Goal: Task Accomplishment & Management: Manage account settings

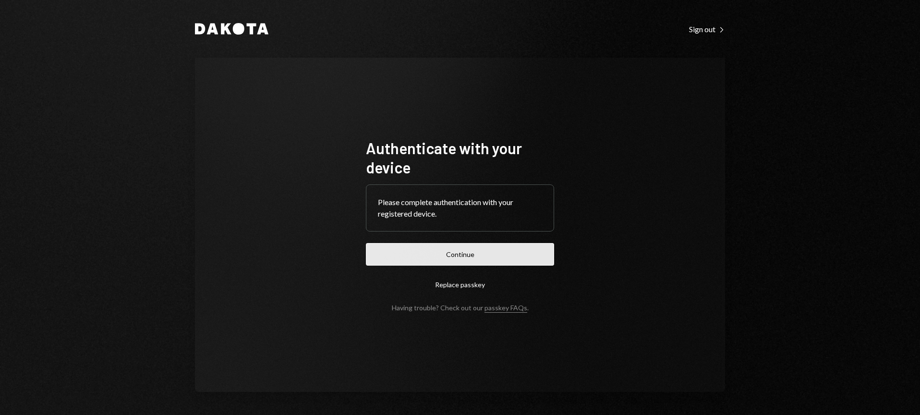
click at [448, 254] on button "Continue" at bounding box center [460, 254] width 188 height 23
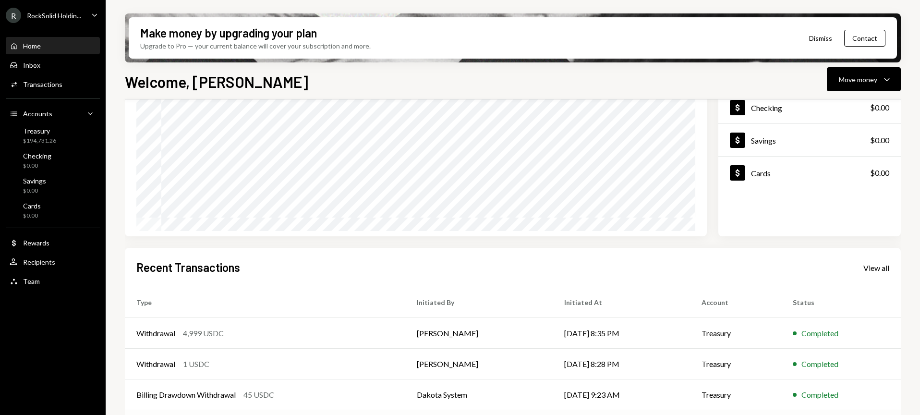
scroll to position [164, 0]
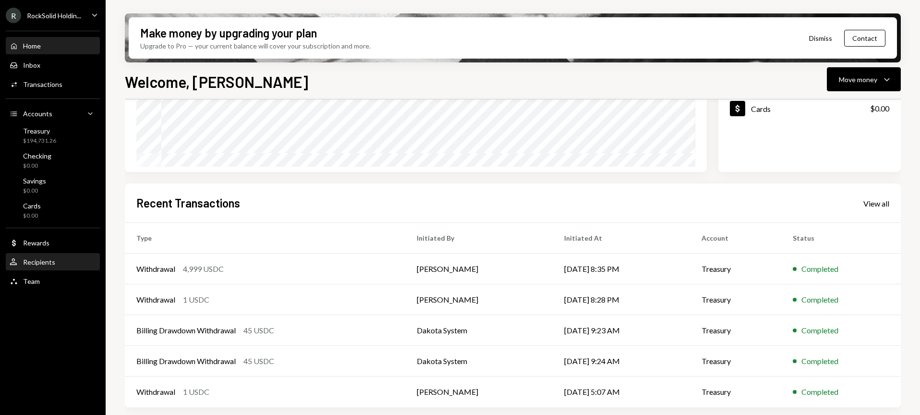
click at [35, 261] on div "Recipients" at bounding box center [39, 262] width 32 height 8
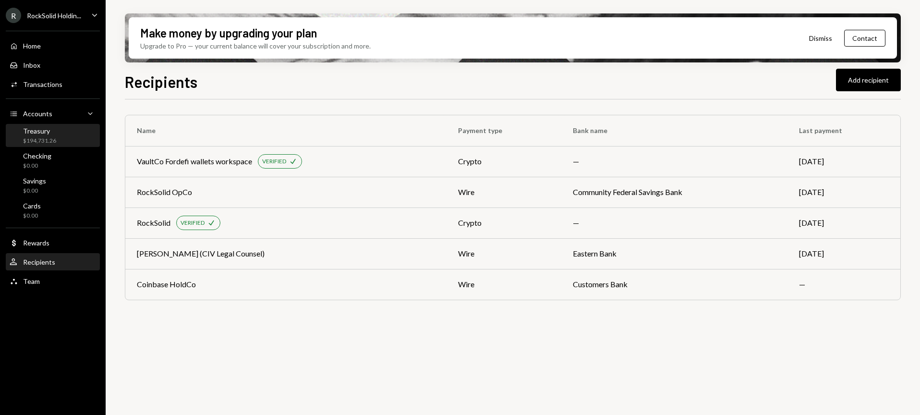
click at [53, 131] on div "Treasury" at bounding box center [39, 131] width 33 height 8
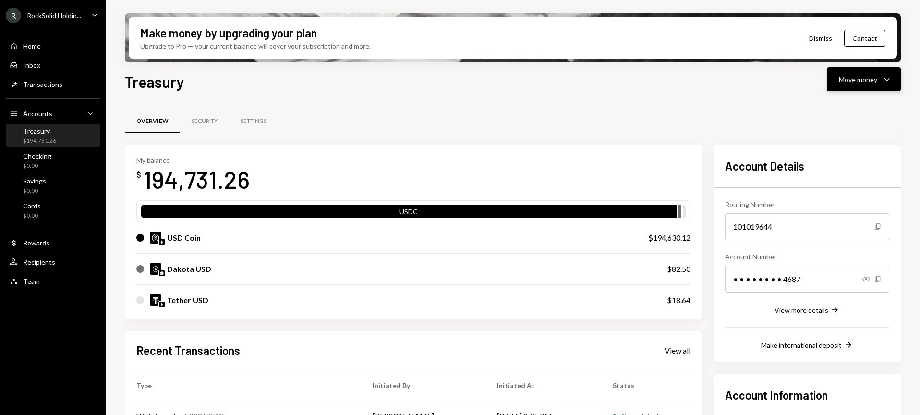
click at [835, 81] on button "Move money Caret Down" at bounding box center [864, 79] width 74 height 24
drag, startPoint x: 826, startPoint y: 108, endPoint x: 829, endPoint y: 127, distance: 19.4
click at [829, 127] on div "Withdraw Send Convert Transfer Deposit Deposit Swap Swap stablecoins" at bounding box center [849, 145] width 104 height 102
click at [827, 107] on div "Send" at bounding box center [856, 108] width 70 height 10
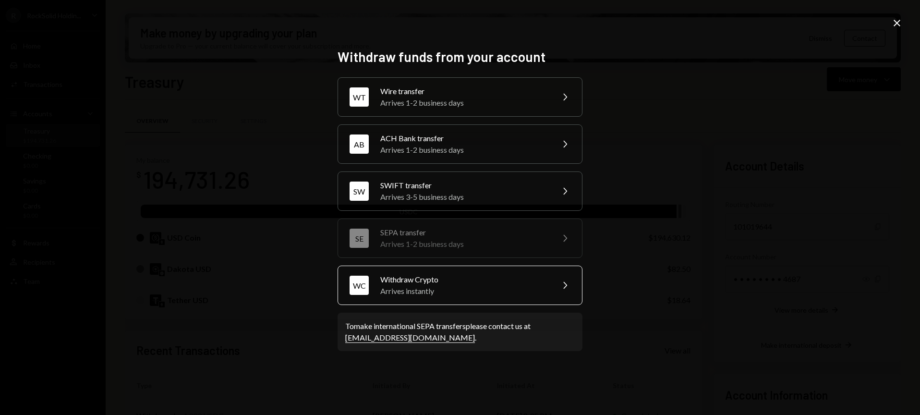
click at [432, 275] on div "Withdraw Crypto" at bounding box center [463, 280] width 167 height 12
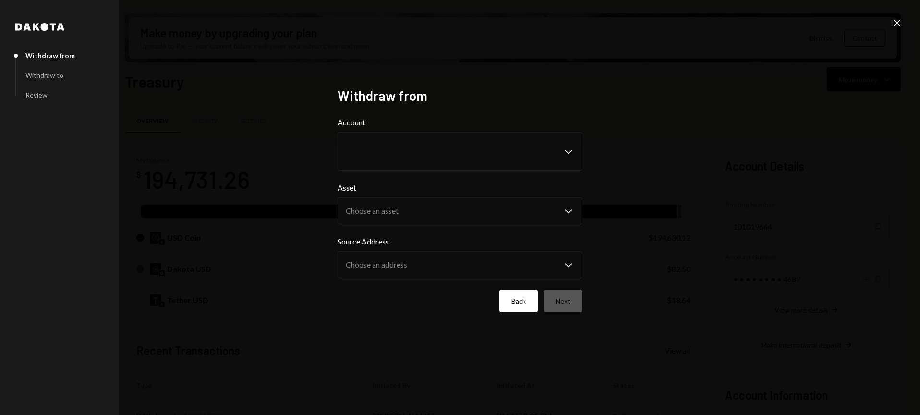
click at [512, 296] on button "Back" at bounding box center [519, 301] width 38 height 23
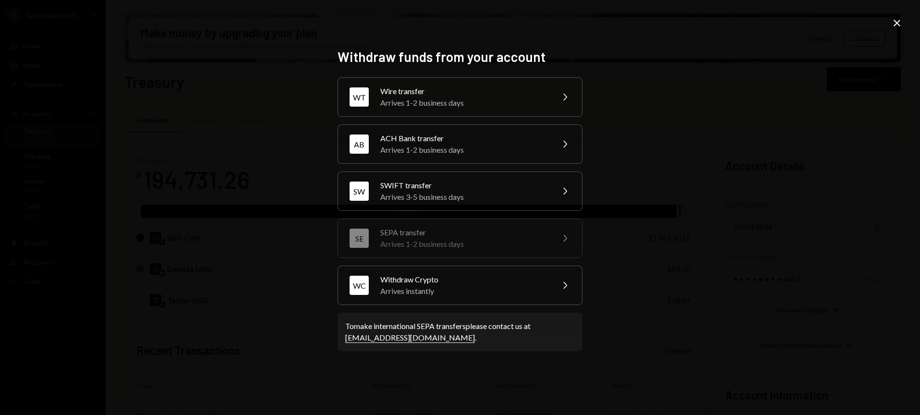
click at [900, 25] on icon at bounding box center [897, 23] width 7 height 7
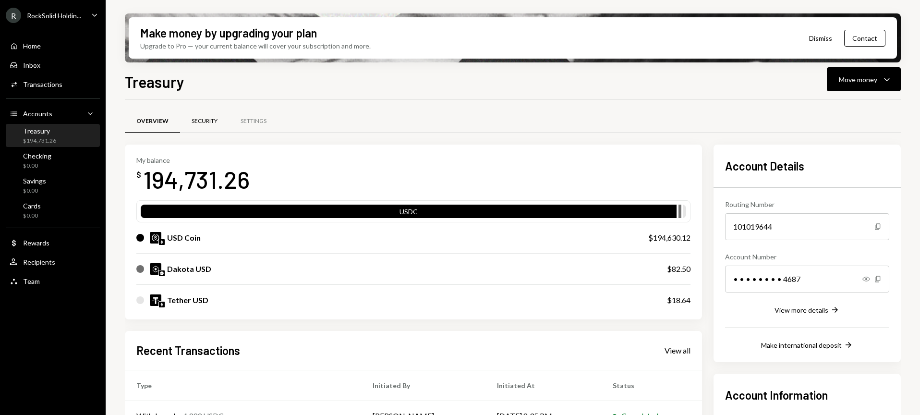
click at [192, 118] on div "Security" at bounding box center [205, 121] width 26 height 8
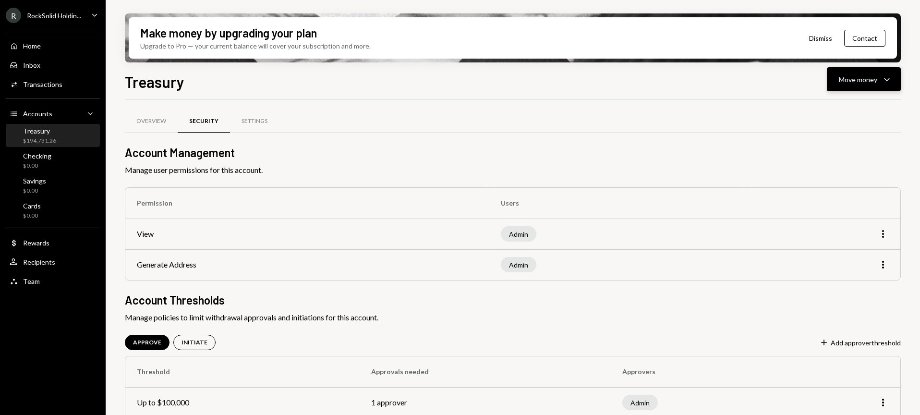
click at [868, 73] on div "Move money Caret Down" at bounding box center [864, 79] width 50 height 12
click at [839, 112] on div "Send" at bounding box center [856, 108] width 70 height 10
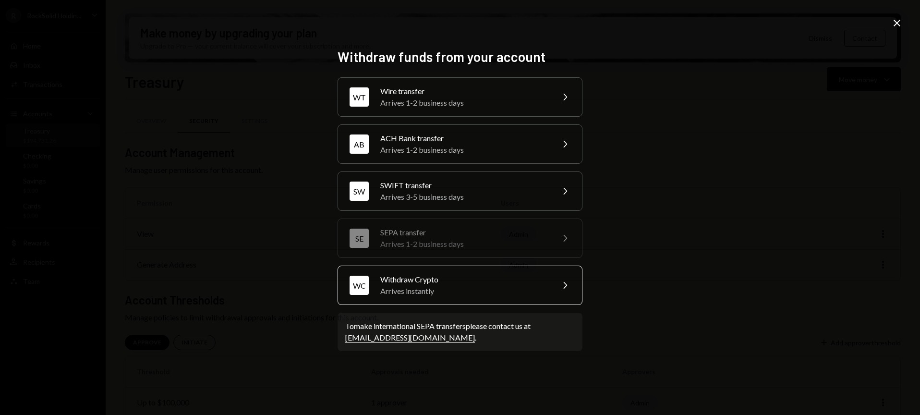
click at [427, 274] on div "Withdraw Crypto" at bounding box center [463, 280] width 167 height 12
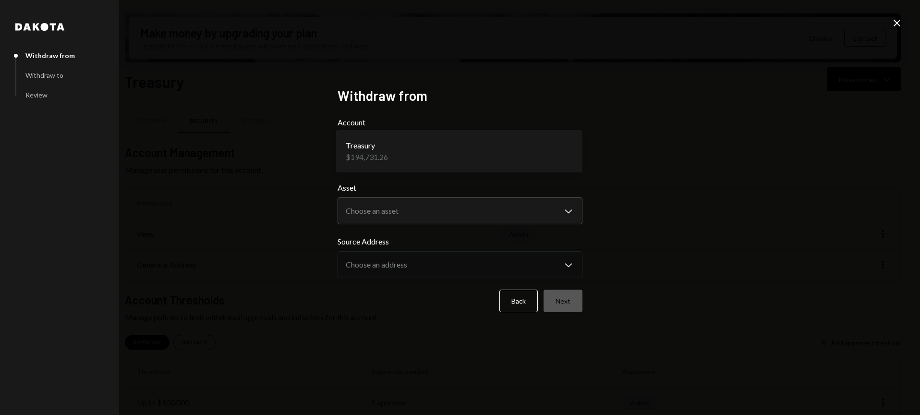
click at [414, 161] on body "**********" at bounding box center [460, 207] width 920 height 415
click at [404, 208] on body "**********" at bounding box center [460, 207] width 920 height 415
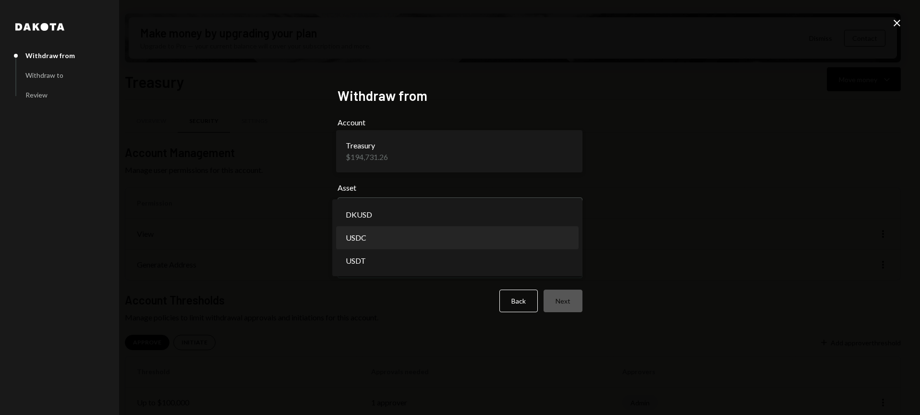
select select "****"
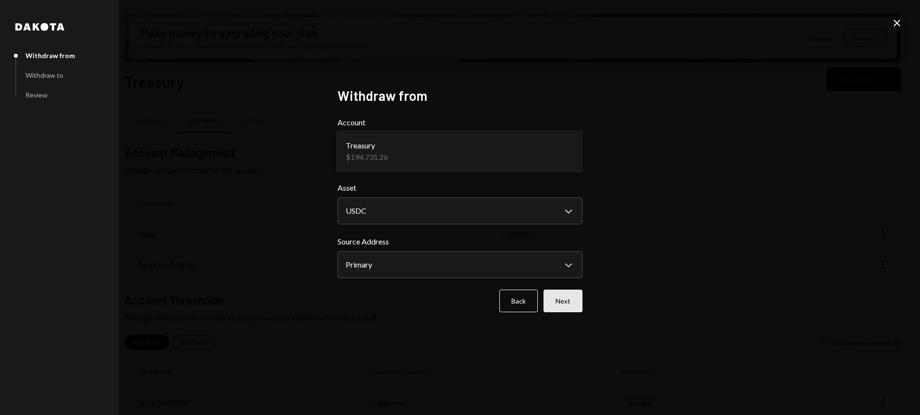
click at [566, 301] on button "Next" at bounding box center [563, 301] width 39 height 23
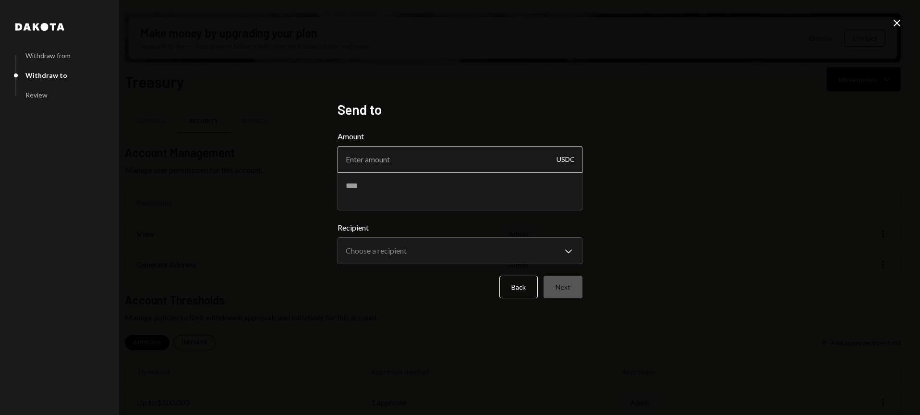
click at [467, 168] on input "Amount" at bounding box center [460, 159] width 245 height 27
type input "95000"
click at [418, 190] on textarea at bounding box center [460, 191] width 245 height 38
type textarea "**********"
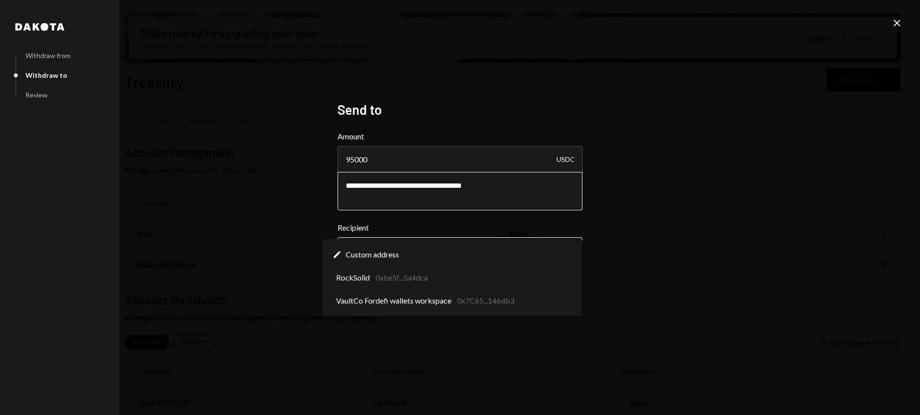
click at [512, 252] on body "**********" at bounding box center [460, 207] width 920 height 415
select select "**********"
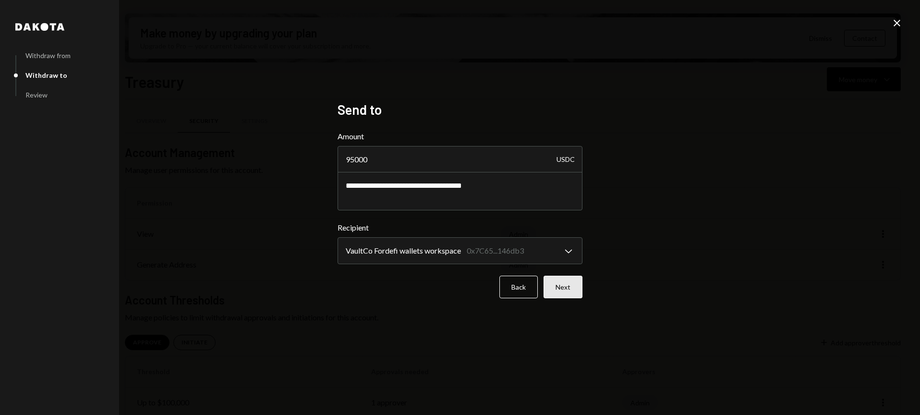
click at [570, 293] on button "Next" at bounding box center [563, 287] width 39 height 23
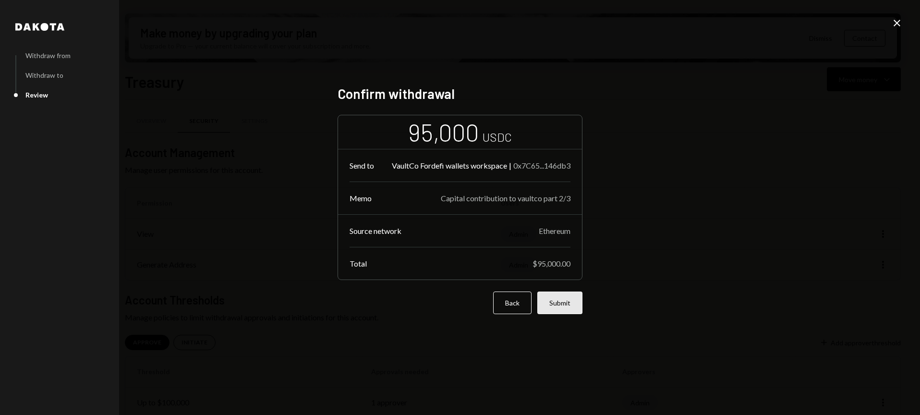
click at [563, 305] on button "Submit" at bounding box center [560, 303] width 45 height 23
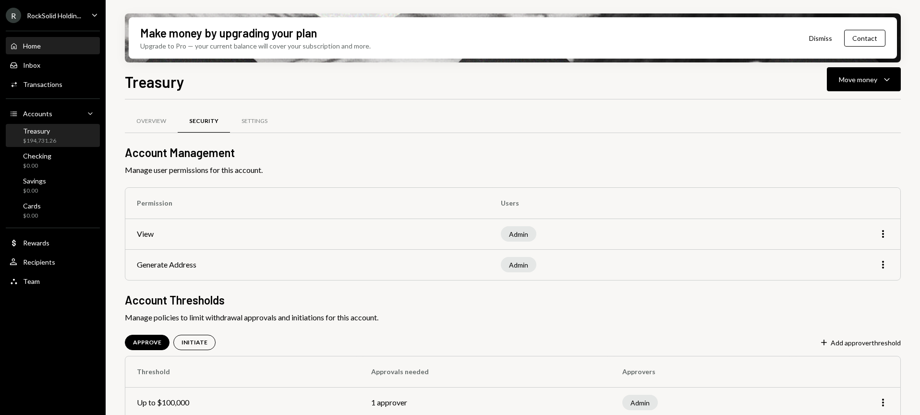
click at [40, 43] on div "Home" at bounding box center [32, 46] width 18 height 8
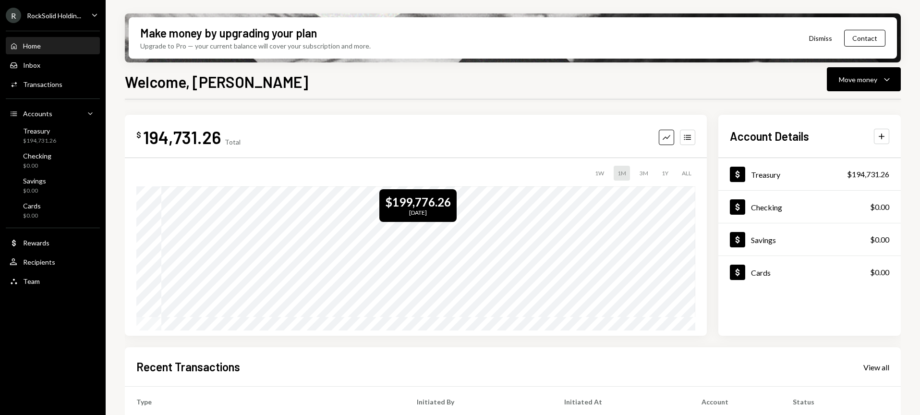
scroll to position [164, 0]
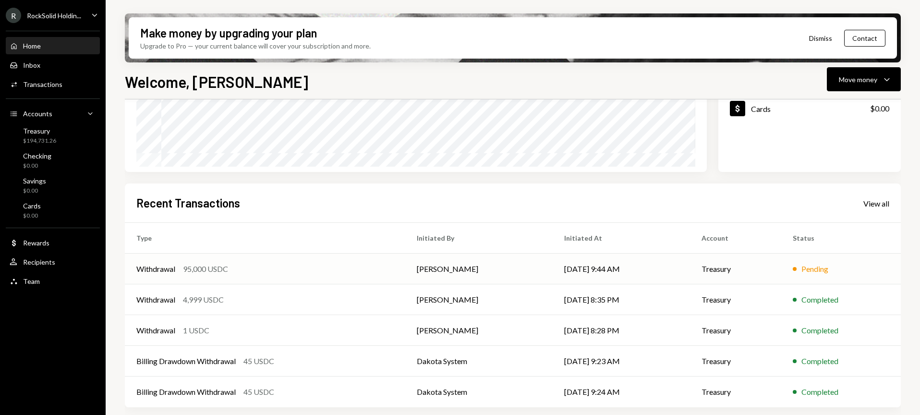
click at [534, 261] on td "[PERSON_NAME]" at bounding box center [478, 269] width 147 height 31
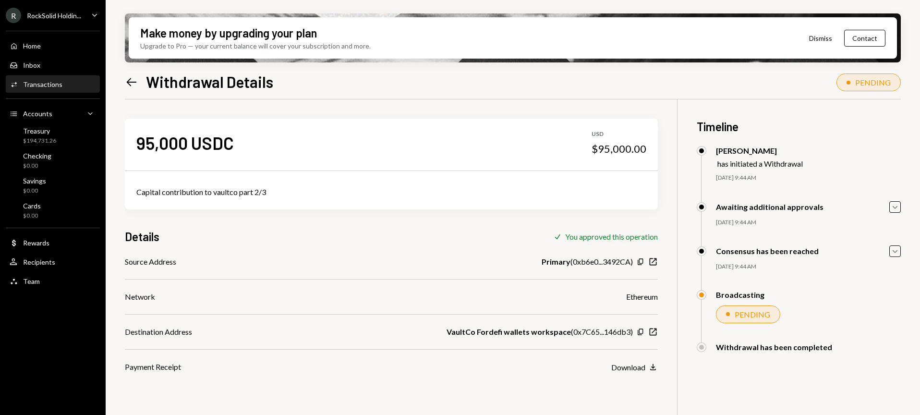
click at [130, 82] on icon at bounding box center [132, 82] width 10 height 8
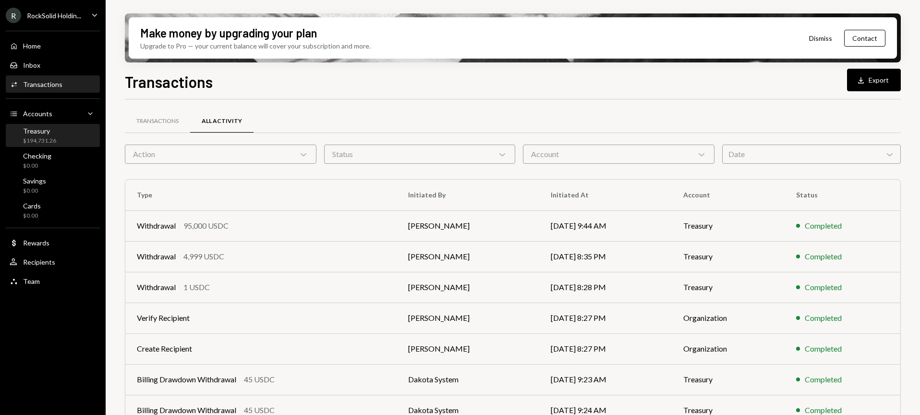
click at [45, 135] on div "Treasury $194,731.26" at bounding box center [39, 136] width 33 height 18
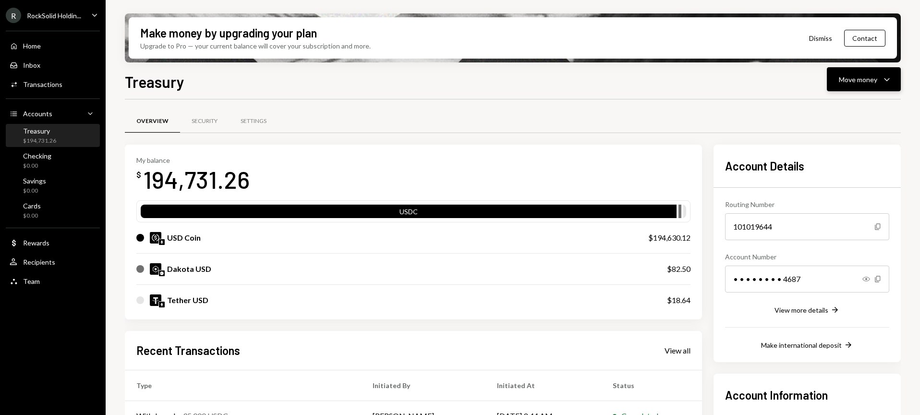
click at [869, 83] on div "Move money" at bounding box center [858, 79] width 38 height 10
click at [829, 107] on div "Send" at bounding box center [856, 108] width 70 height 10
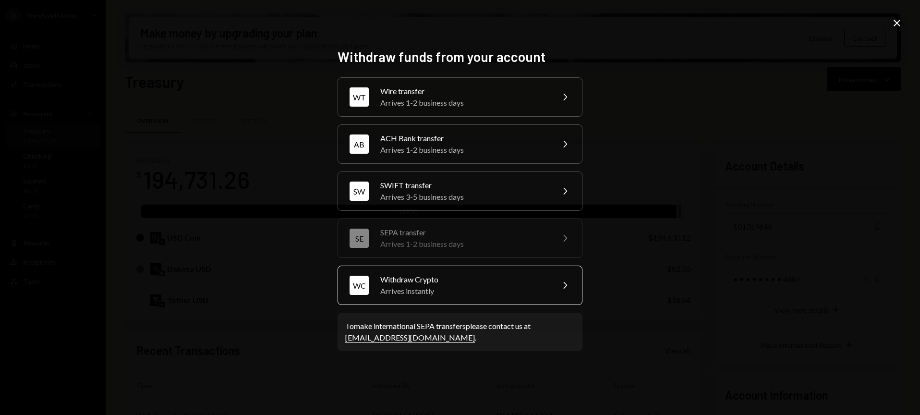
click at [448, 292] on div "Arrives instantly" at bounding box center [463, 291] width 167 height 12
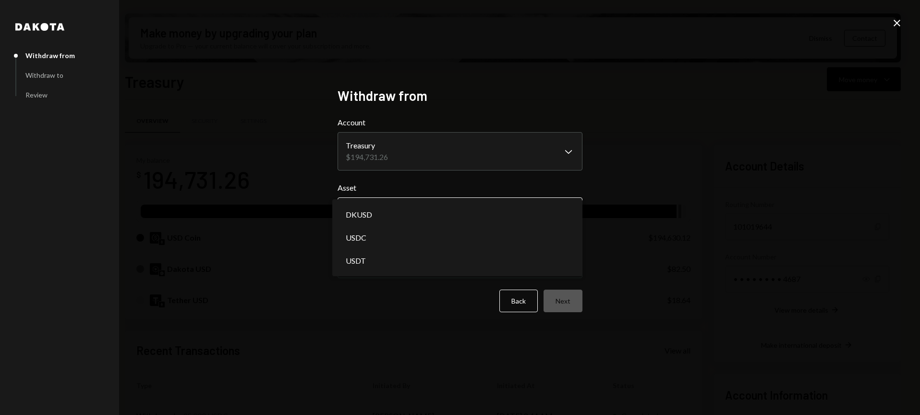
click at [404, 217] on body "R RockSolid Holdin... Caret Down Home Home Inbox Inbox Activities Transactions …" at bounding box center [460, 207] width 920 height 415
select select "****"
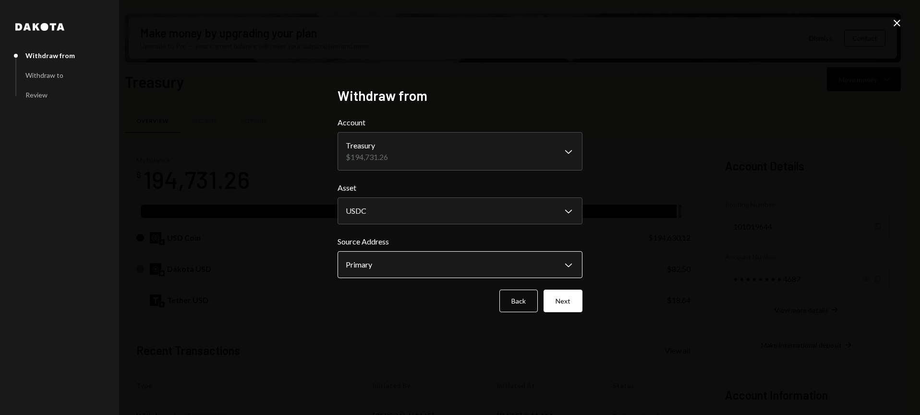
click at [395, 265] on body "R RockSolid Holdin... Caret Down Home Home Inbox Inbox Activities Transactions …" at bounding box center [460, 207] width 920 height 415
click at [560, 297] on button "Next" at bounding box center [563, 301] width 39 height 23
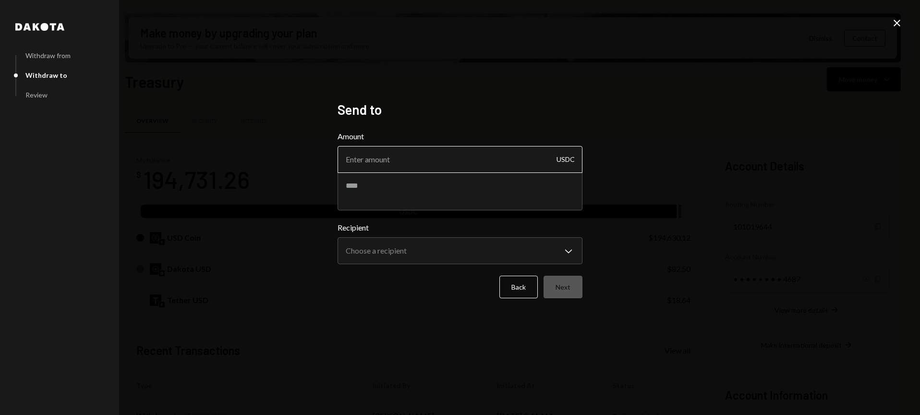
click at [426, 153] on input "Amount" at bounding box center [460, 159] width 245 height 27
type input "50000"
click at [406, 195] on textarea at bounding box center [460, 191] width 245 height 38
type textarea "**********"
click at [402, 251] on body "R RockSolid Holdin... Caret Down Home Home Inbox Inbox Activities Transactions …" at bounding box center [460, 207] width 920 height 415
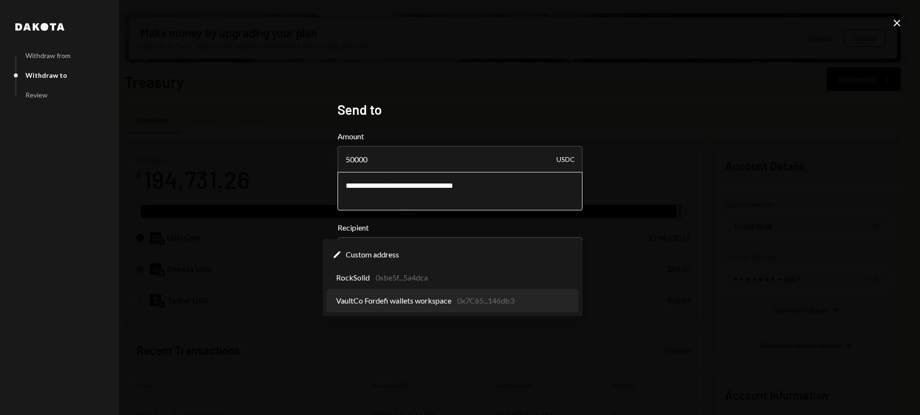
select select "**********"
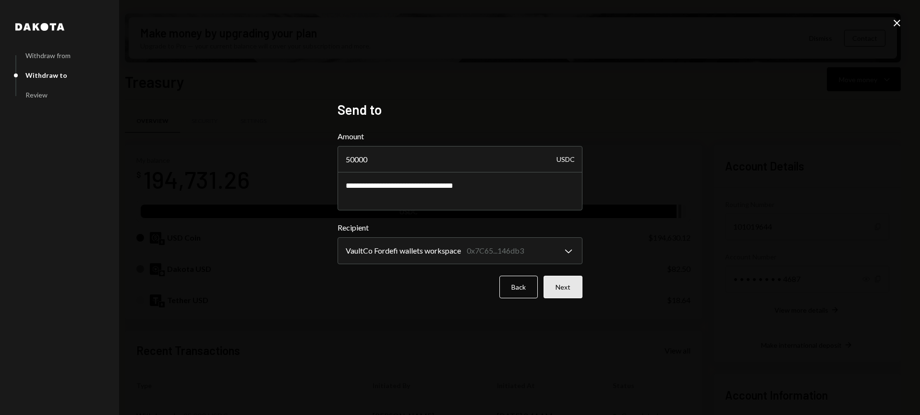
click at [568, 286] on button "Next" at bounding box center [563, 287] width 39 height 23
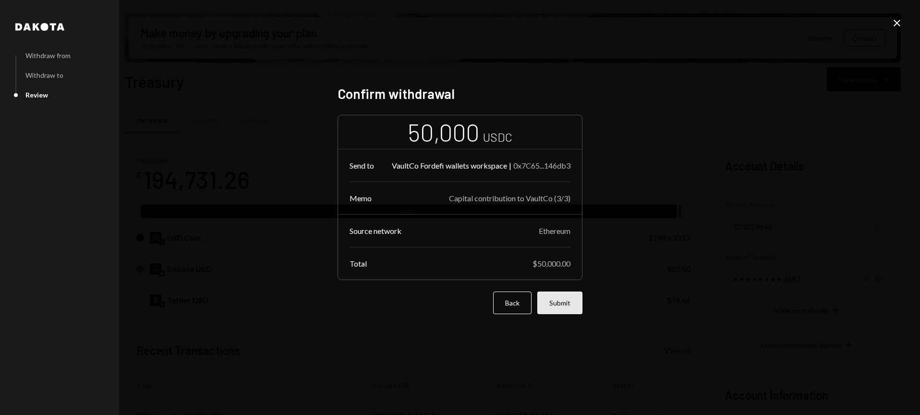
drag, startPoint x: 612, startPoint y: 285, endPoint x: 553, endPoint y: 307, distance: 63.4
click at [612, 286] on div "[PERSON_NAME] from Withdraw to Review Confirm withdrawal 50,000 USDC Send to Va…" at bounding box center [460, 207] width 920 height 415
click at [554, 304] on button "Submit" at bounding box center [560, 303] width 45 height 23
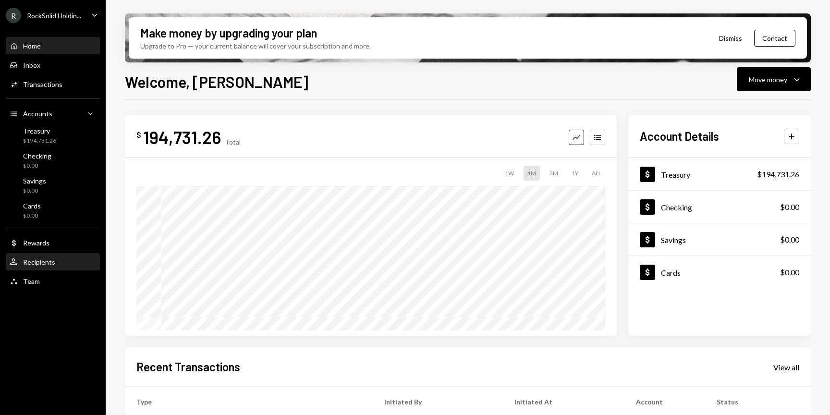
click at [35, 263] on div "Recipients" at bounding box center [39, 262] width 32 height 8
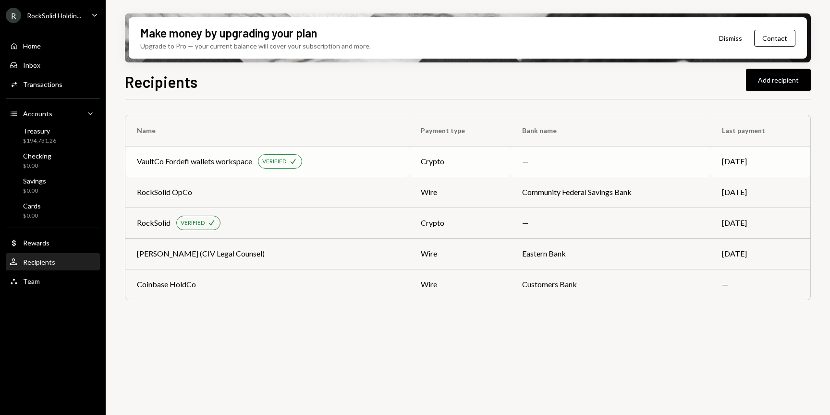
click at [350, 162] on div "VaultCo Fordefi wallets workspace VERIFIED Check" at bounding box center [267, 161] width 261 height 14
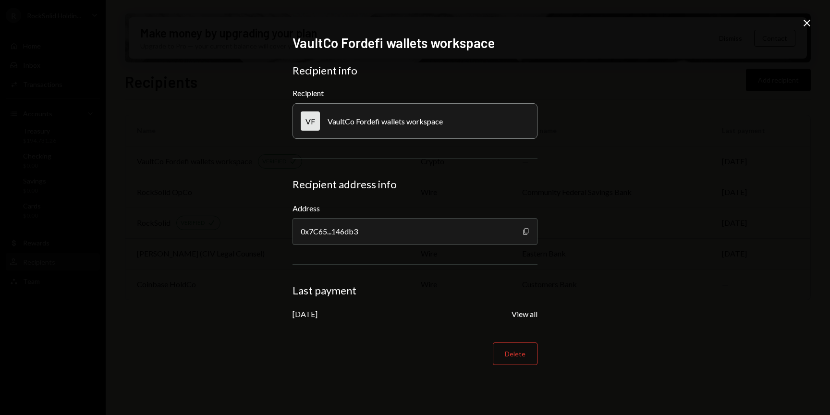
click at [525, 228] on icon "Copy" at bounding box center [526, 232] width 8 height 8
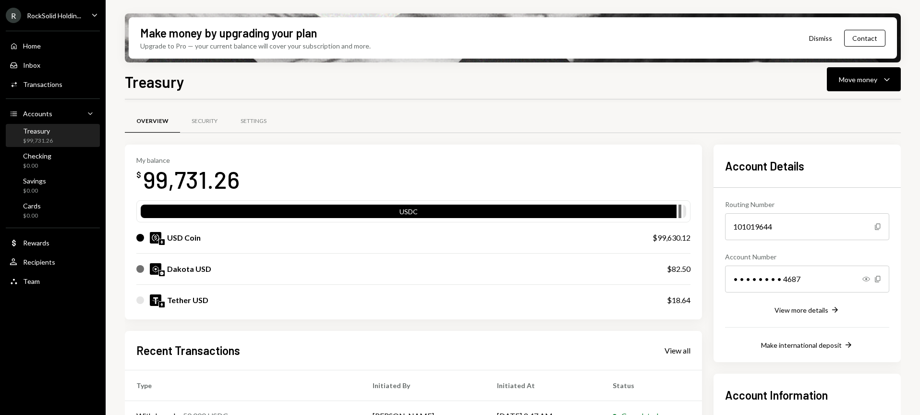
scroll to position [147, 0]
